Goal: Task Accomplishment & Management: Manage account settings

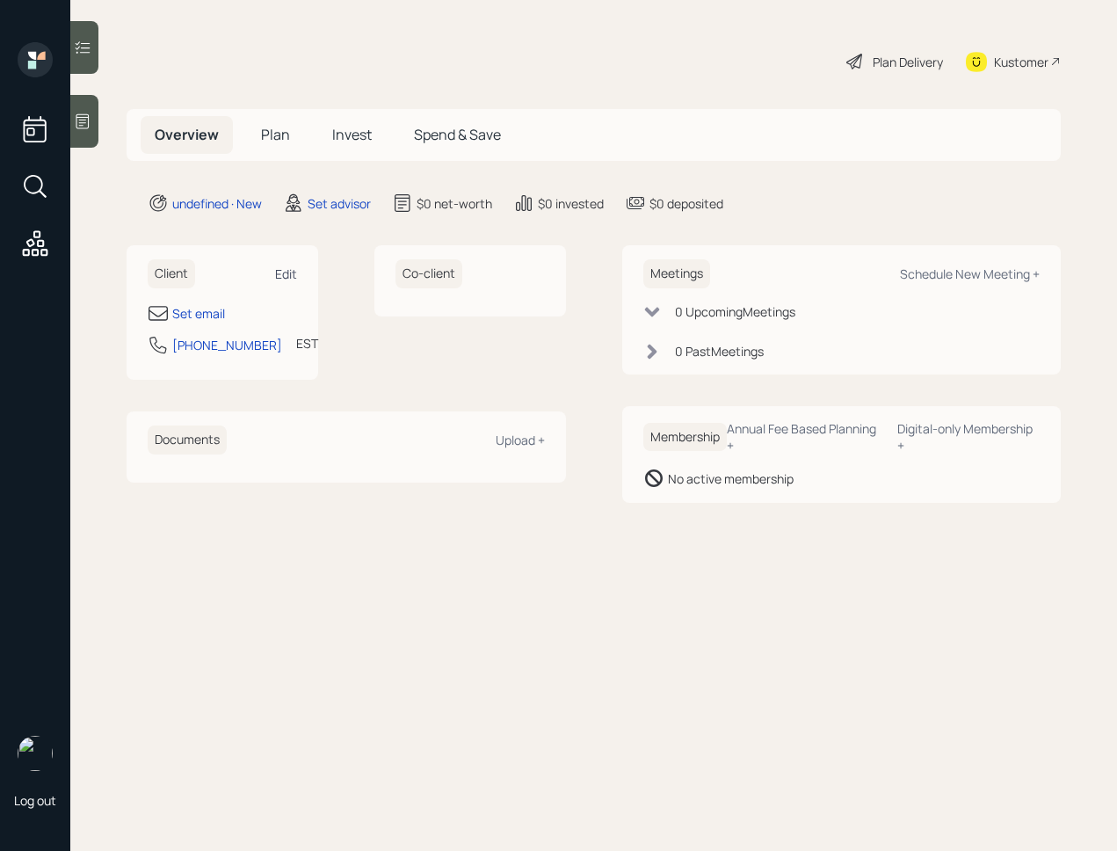
click at [293, 273] on div "Edit" at bounding box center [286, 273] width 22 height 17
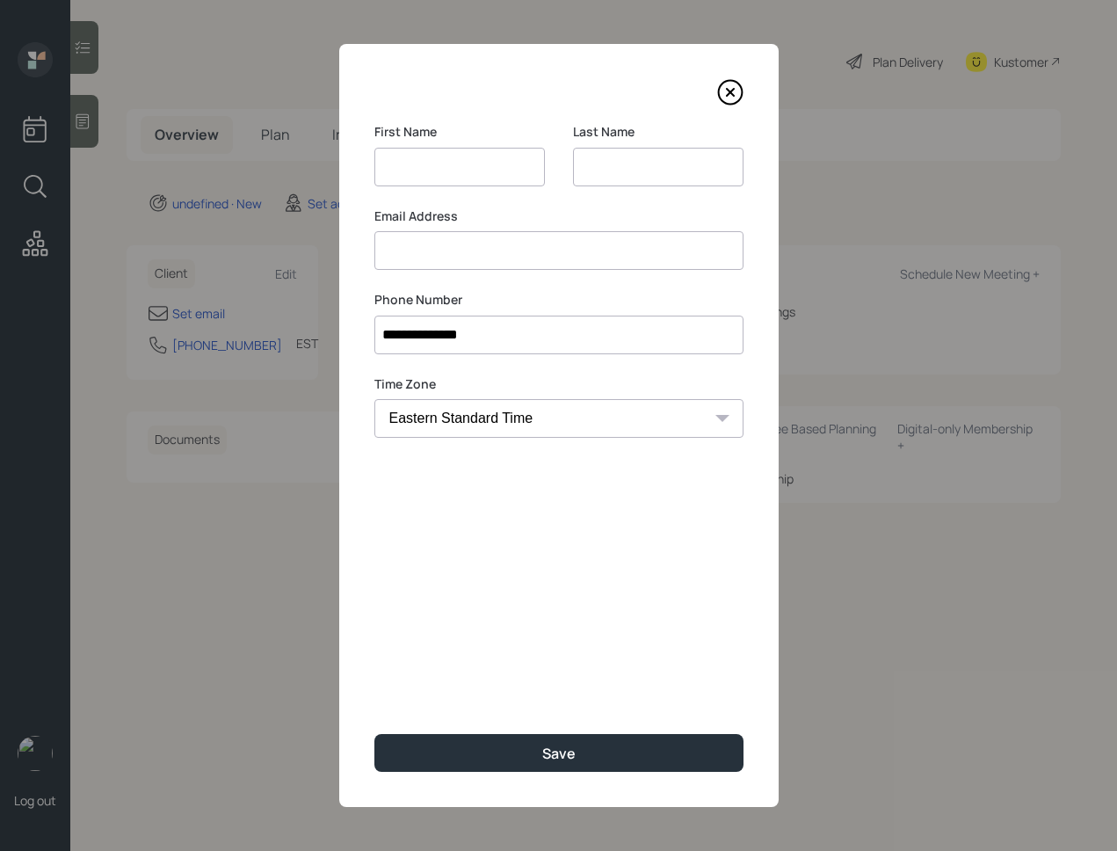
click at [467, 257] on input at bounding box center [558, 250] width 369 height 39
paste input "[PERSON_NAME] [EMAIL_ADDRESS][DOMAIN_NAME]"
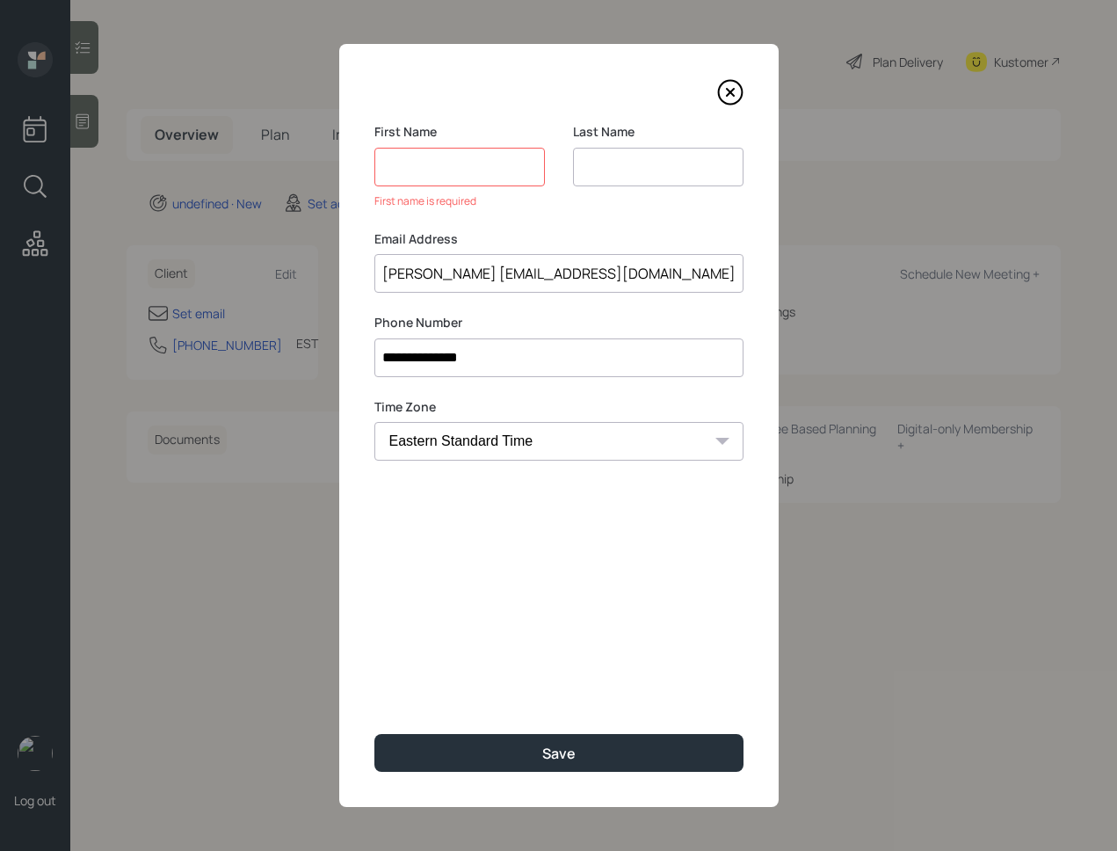
drag, startPoint x: 511, startPoint y: 274, endPoint x: 357, endPoint y: 265, distance: 154.9
click at [357, 265] on div "**********" at bounding box center [558, 425] width 439 height 763
type input "[EMAIL_ADDRESS][DOMAIN_NAME]"
click at [424, 169] on input at bounding box center [459, 167] width 170 height 39
paste input "[PERSON_NAME]"
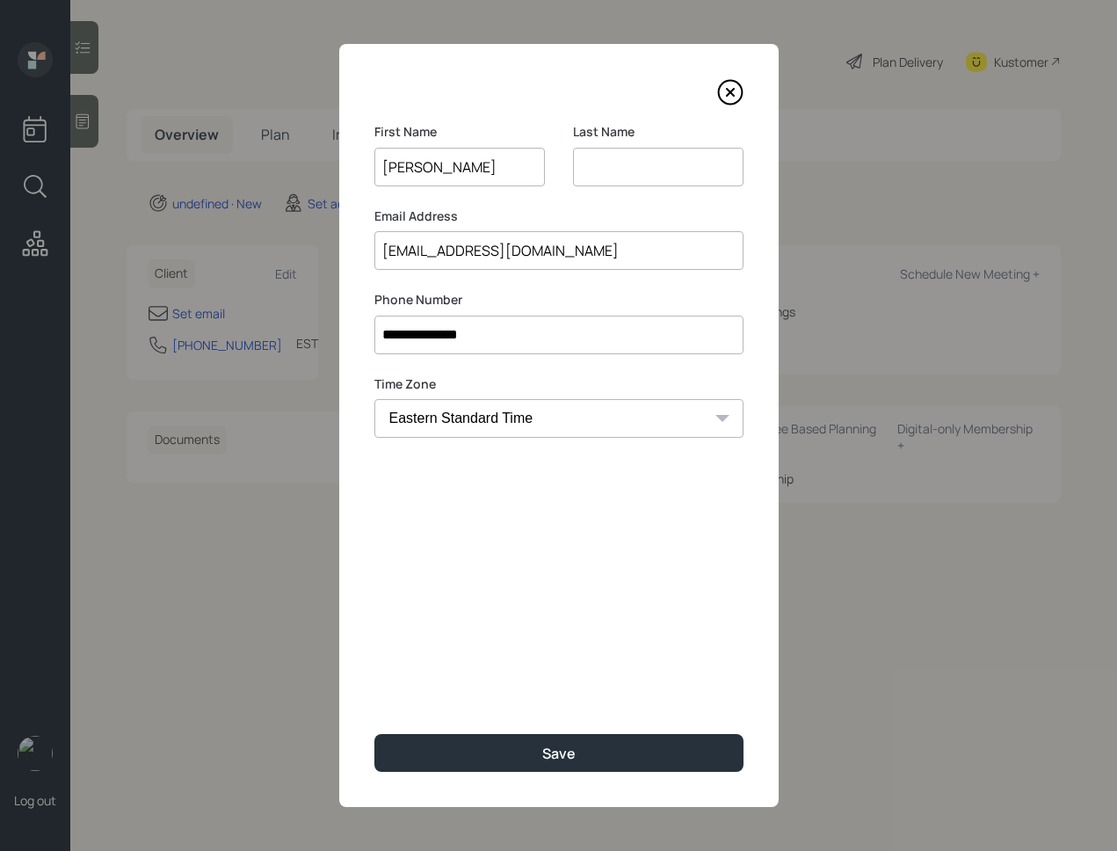
click at [459, 169] on input "[PERSON_NAME]" at bounding box center [459, 167] width 170 height 39
type input "[PERSON_NAME]"
click at [638, 160] on input at bounding box center [658, 167] width 170 height 39
paste input "[PERSON_NAME]"
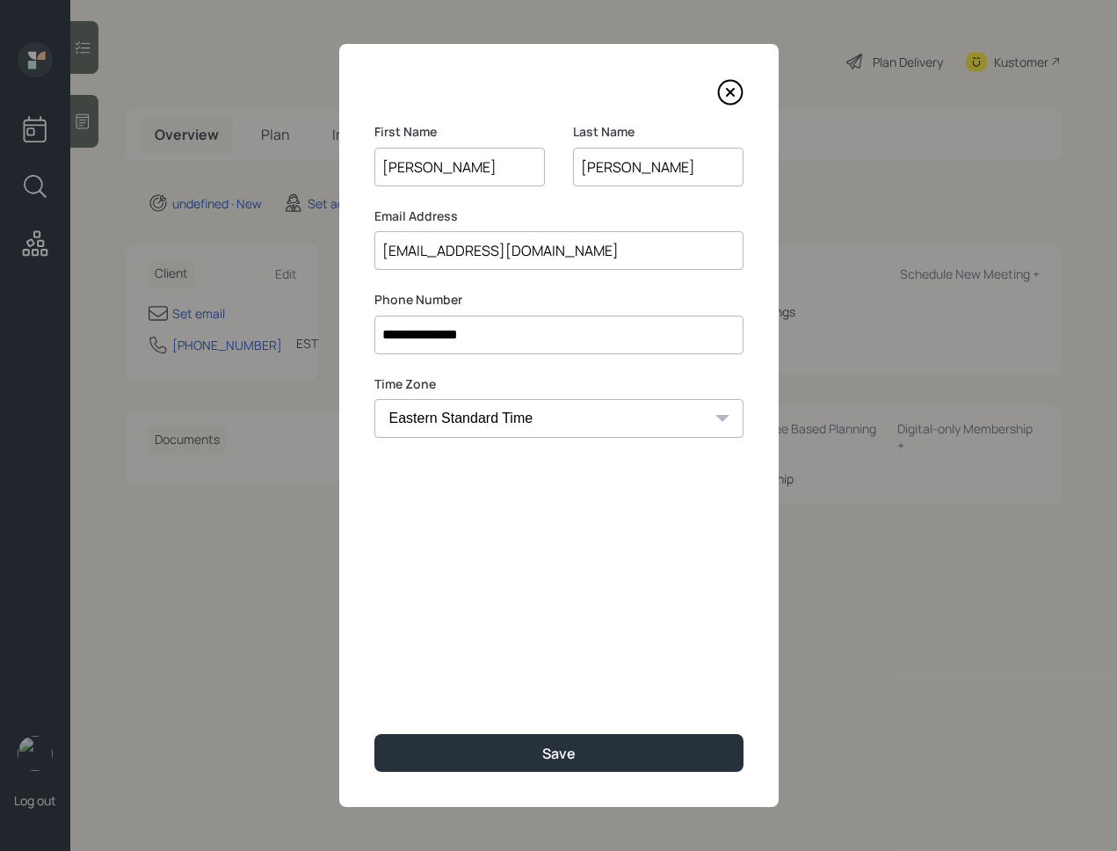
type input "[PERSON_NAME]"
click at [554, 772] on div "**********" at bounding box center [558, 425] width 439 height 763
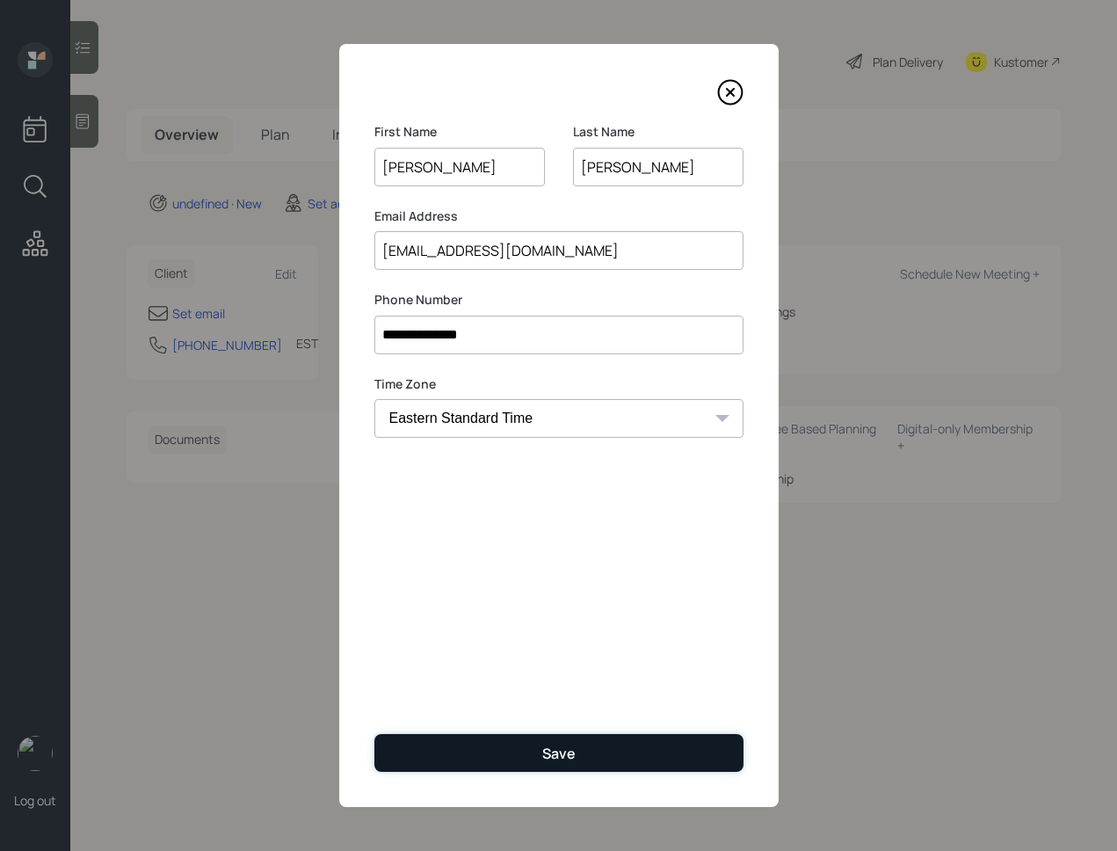
click at [506, 757] on button "Save" at bounding box center [558, 753] width 369 height 38
